Goal: Information Seeking & Learning: Learn about a topic

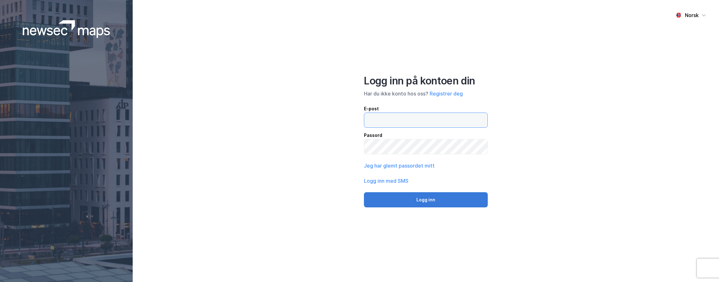
type input "[PERSON_NAME][EMAIL_ADDRESS][DOMAIN_NAME]"
click at [444, 204] on button "Logg inn" at bounding box center [426, 199] width 124 height 15
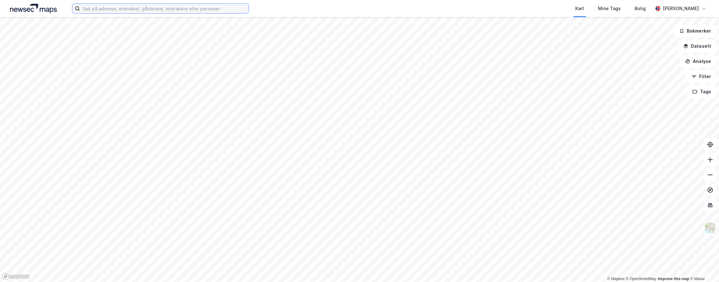
click at [137, 11] on input at bounding box center [164, 8] width 169 height 9
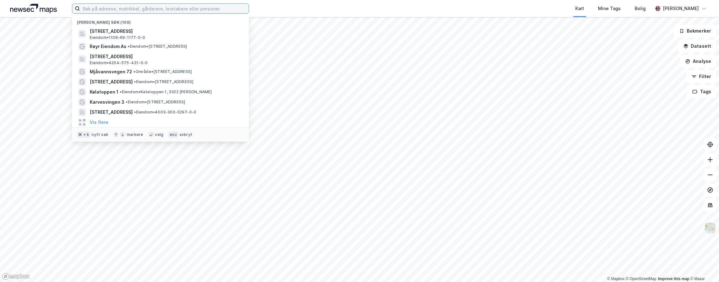
paste input "[STREET_ADDRESS]"
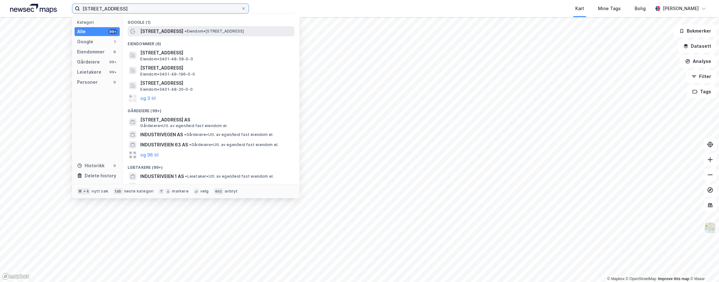
type input "[STREET_ADDRESS]"
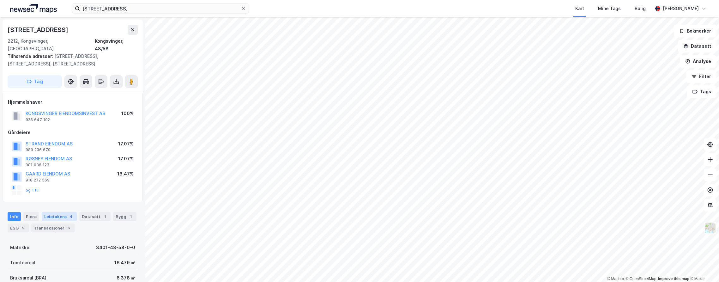
click at [73, 212] on div "Leietakere 4" at bounding box center [59, 216] width 35 height 9
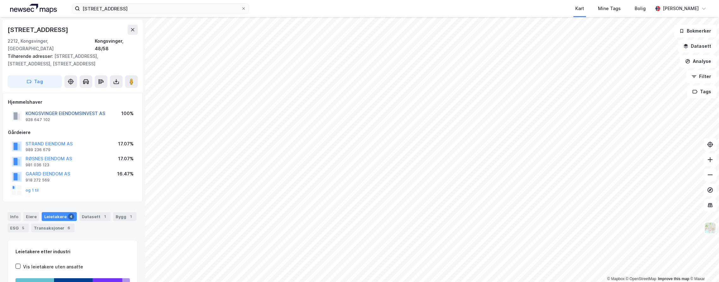
click at [0, 0] on button "KONGSVINGER EIENDOMSINVEST AS" at bounding box center [0, 0] width 0 height 0
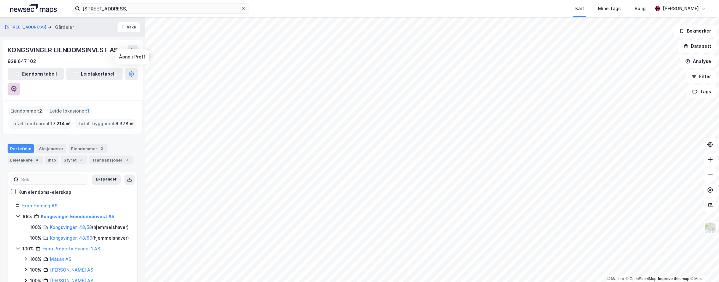
click at [17, 86] on icon at bounding box center [13, 89] width 5 height 6
click at [35, 157] on div "4" at bounding box center [37, 160] width 6 height 6
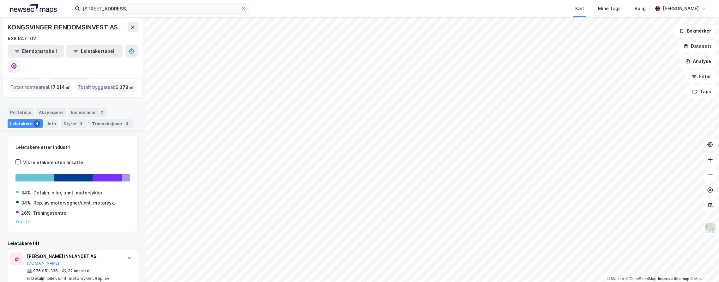
scroll to position [138, 0]
